Goal: Check status: Check status

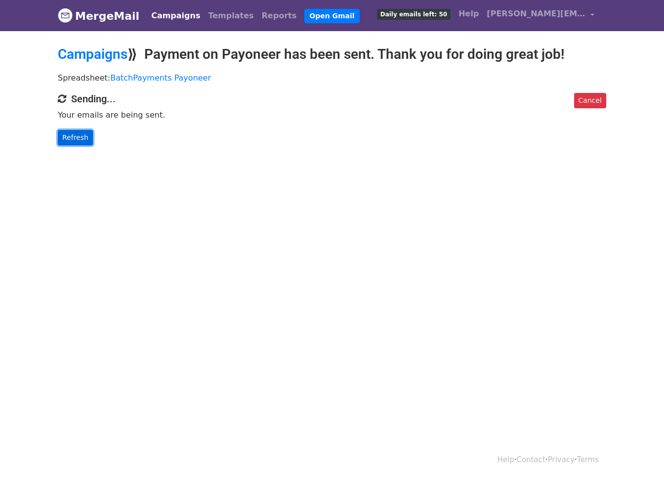
click at [82, 132] on link "Refresh" at bounding box center [75, 137] width 35 height 15
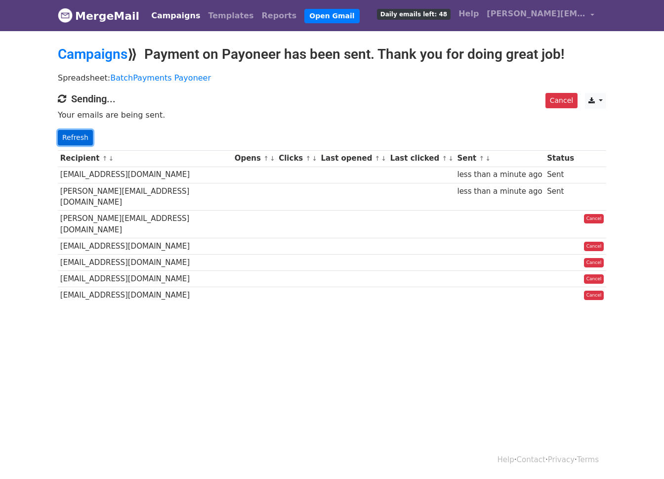
click at [73, 134] on link "Refresh" at bounding box center [75, 137] width 35 height 15
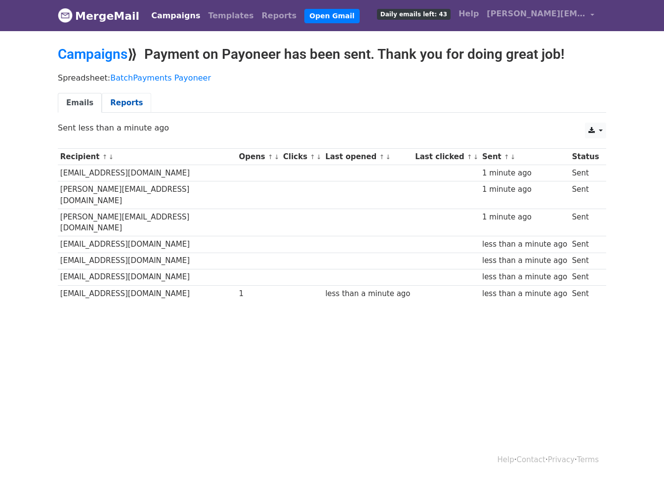
click at [122, 104] on link "Reports" at bounding box center [126, 103] width 49 height 20
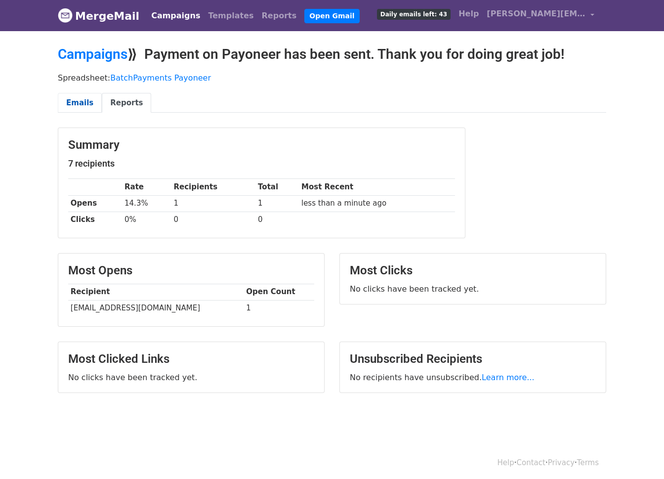
click at [66, 105] on link "Emails" at bounding box center [80, 103] width 44 height 20
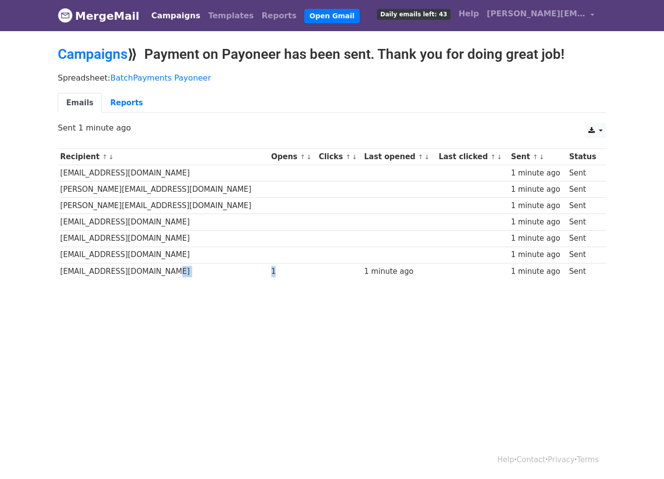
drag, startPoint x: 237, startPoint y: 271, endPoint x: 189, endPoint y: 270, distance: 47.4
click at [189, 271] on tr "[EMAIL_ADDRESS][DOMAIN_NAME] 1 1 minute ago 1 minute ago Sent" at bounding box center [332, 271] width 548 height 16
click at [225, 309] on body "MergeMail Campaigns Templates Reports Open Gmail Daily emails left: 43 Help [PE…" at bounding box center [332, 163] width 664 height 327
drag, startPoint x: 58, startPoint y: 270, endPoint x: 159, endPoint y: 268, distance: 100.3
click at [160, 269] on td "[EMAIL_ADDRESS][DOMAIN_NAME]" at bounding box center [163, 271] width 211 height 16
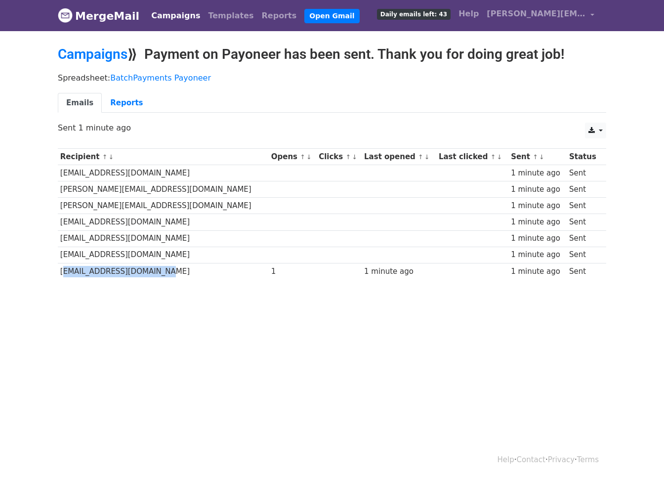
copy td "[EMAIL_ADDRESS][DOMAIN_NAME]"
click at [205, 357] on html "MergeMail Campaigns Templates Reports Open Gmail Daily emails left: 43 Help [PE…" at bounding box center [332, 239] width 664 height 479
